Goal: Check status: Check status

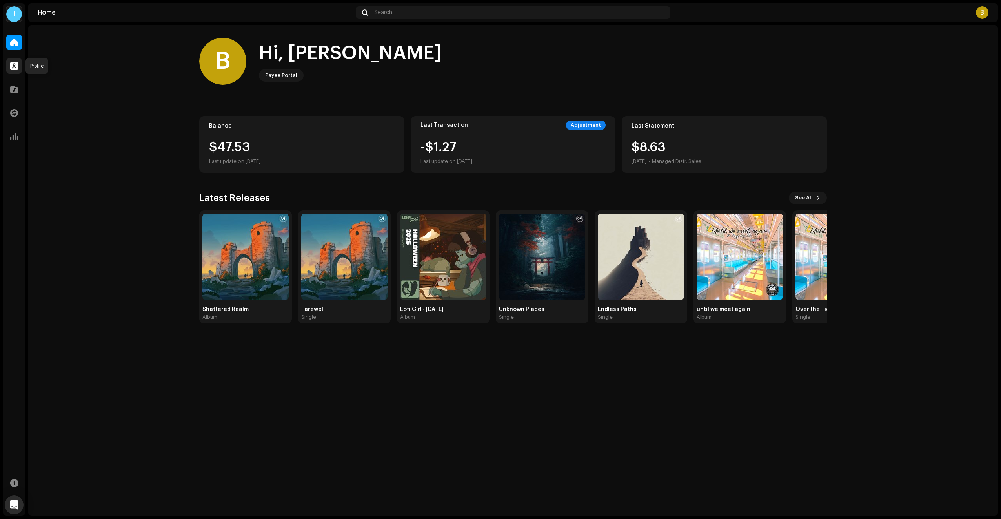
click at [14, 65] on span at bounding box center [14, 66] width 8 height 6
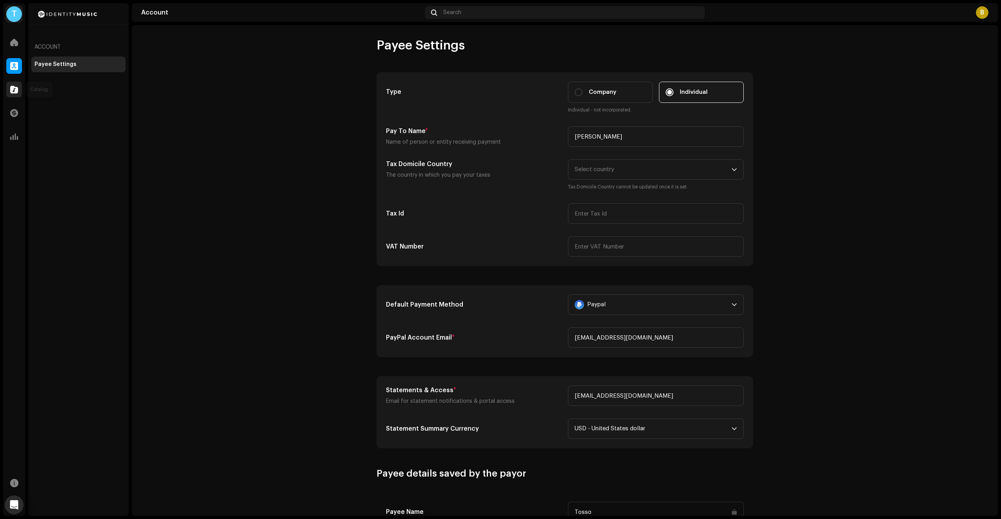
click at [14, 91] on span at bounding box center [14, 89] width 8 height 6
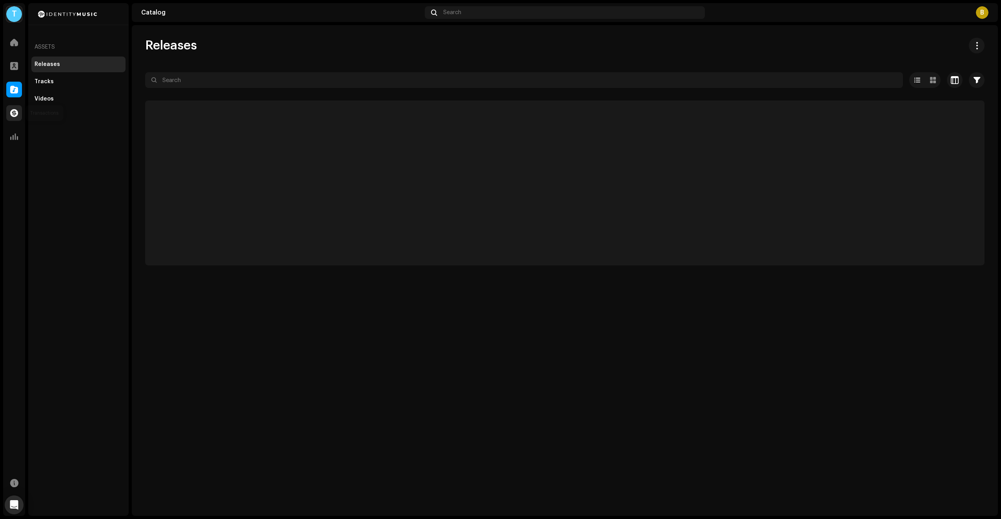
click at [15, 115] on span at bounding box center [14, 113] width 8 height 6
